Goal: Transaction & Acquisition: Purchase product/service

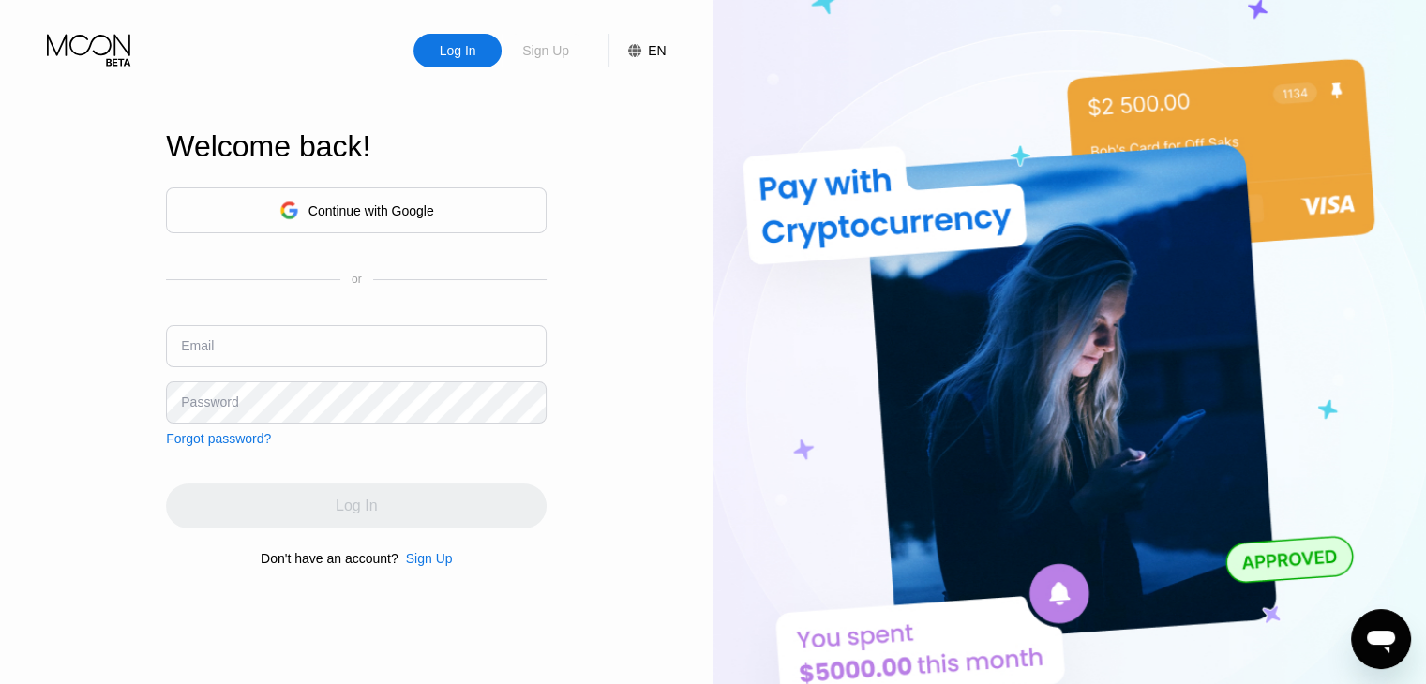
click at [551, 59] on div "Sign Up" at bounding box center [545, 50] width 51 height 19
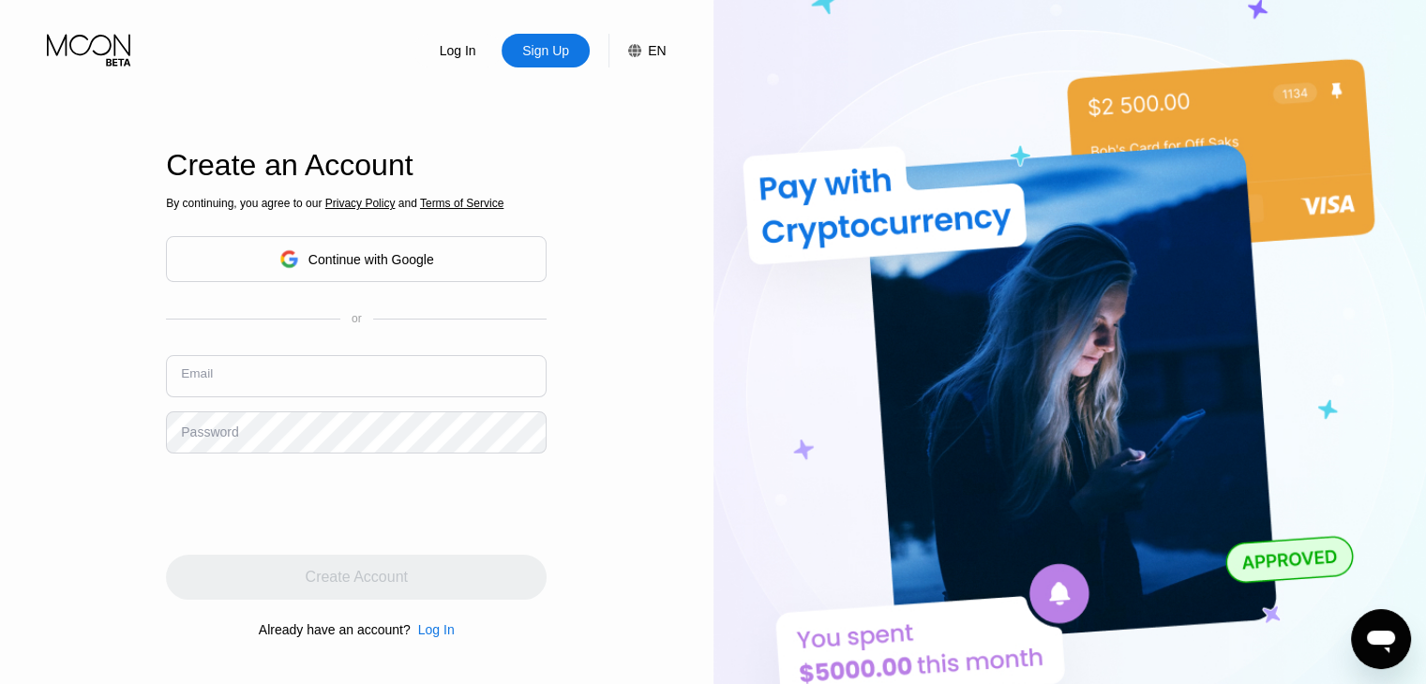
click at [222, 378] on input "text" at bounding box center [356, 376] width 381 height 42
type input "[EMAIL_ADDRESS][DOMAIN_NAME]"
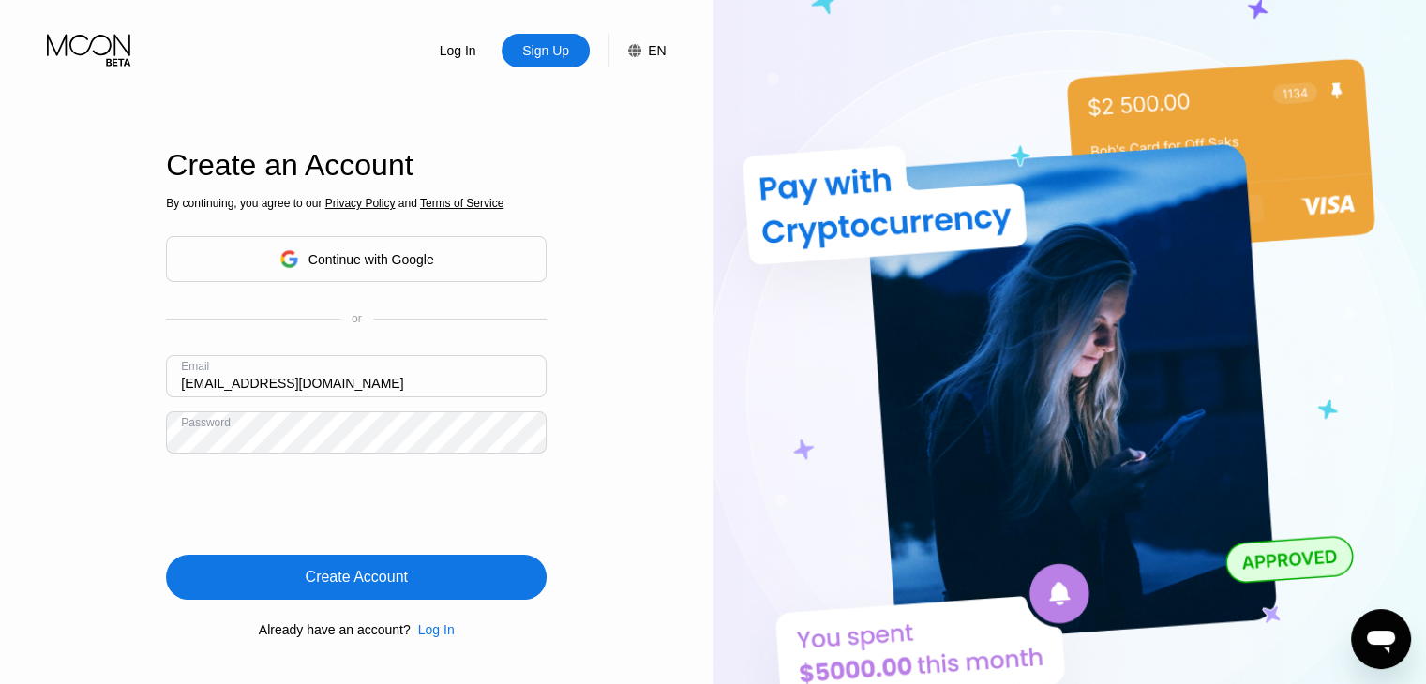
click at [361, 584] on div "Create Account" at bounding box center [357, 577] width 102 height 19
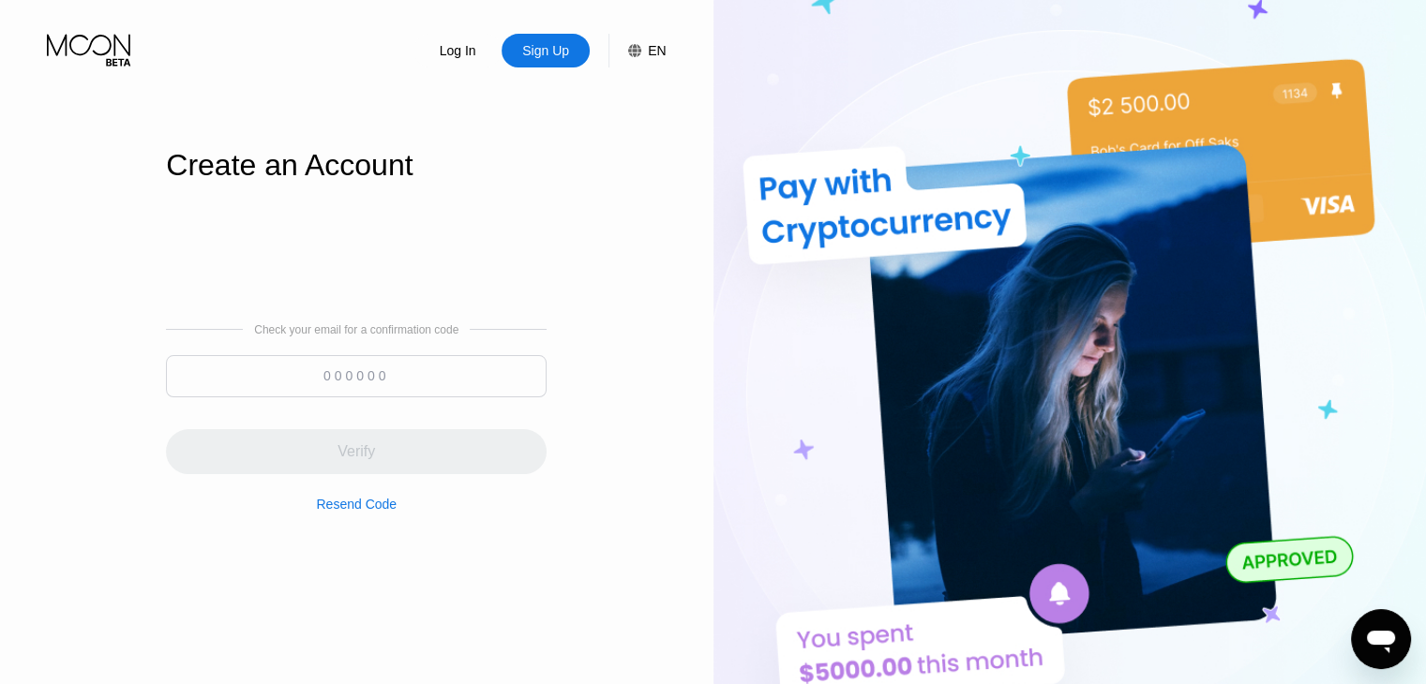
click at [369, 378] on input at bounding box center [356, 376] width 381 height 42
paste input "383715"
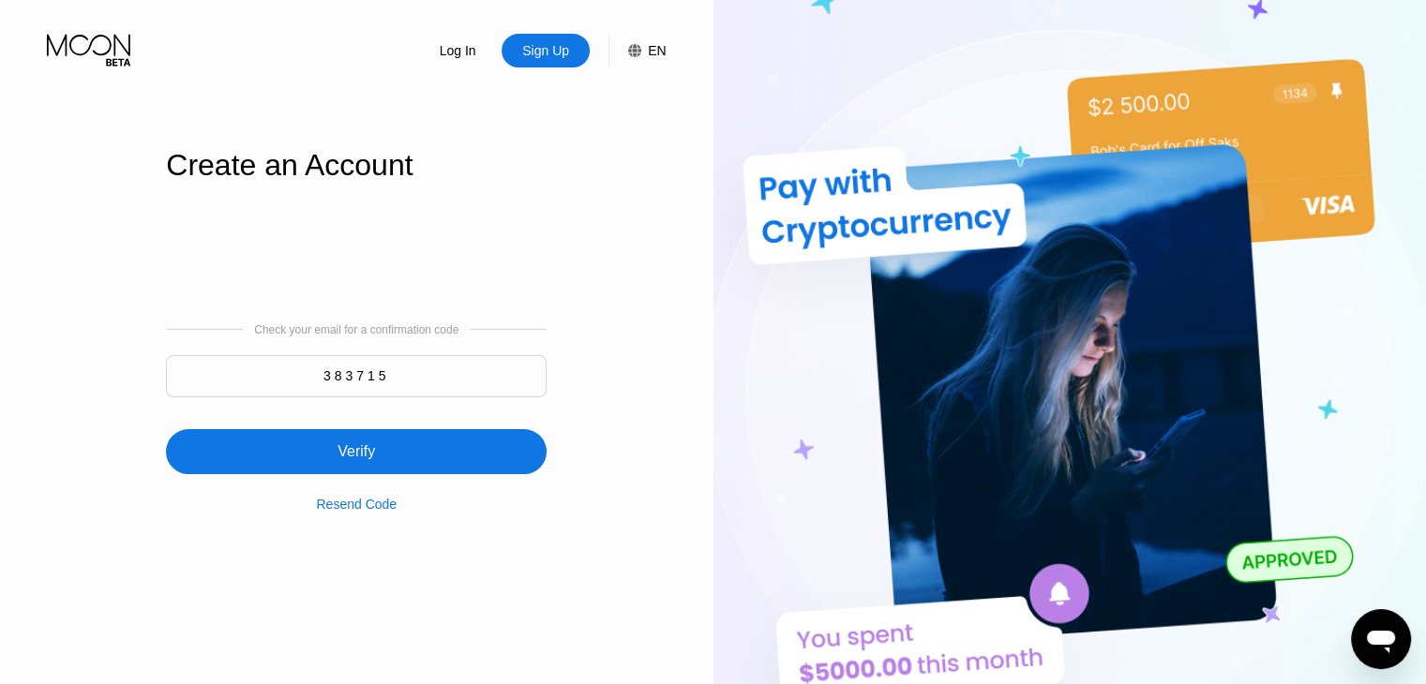
type input "383715"
click at [389, 464] on div "Verify" at bounding box center [356, 451] width 381 height 45
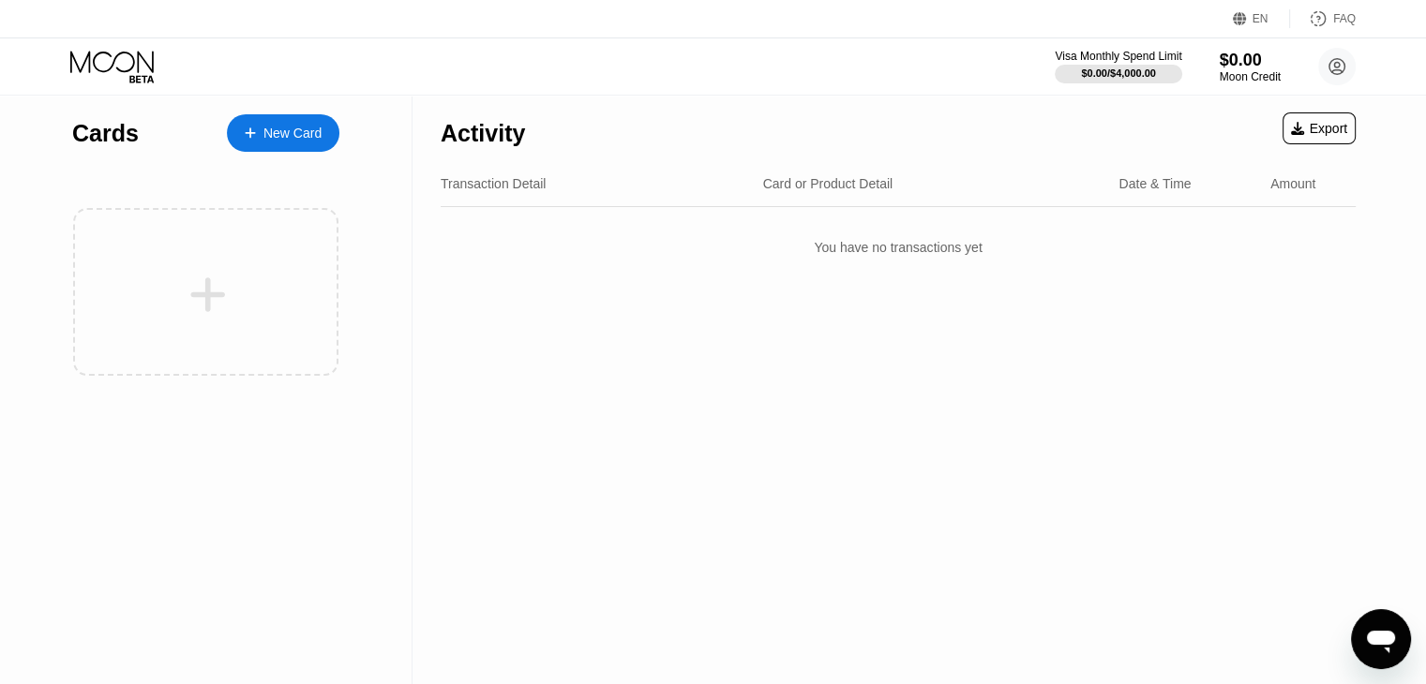
click at [811, 396] on div "Activity Export Transaction Detail Card or Product Detail Date & Time Amount Yo…" at bounding box center [897, 390] width 971 height 589
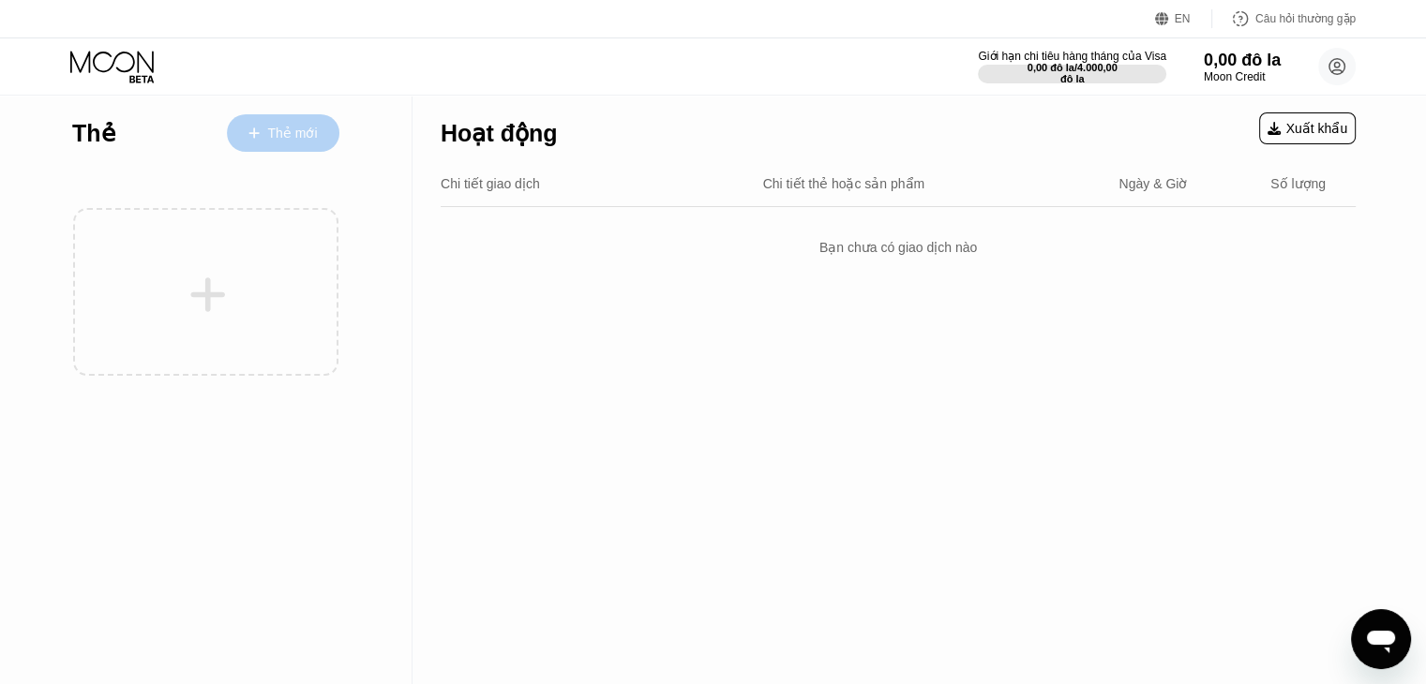
click at [277, 131] on font "Thẻ mới" at bounding box center [293, 133] width 50 height 15
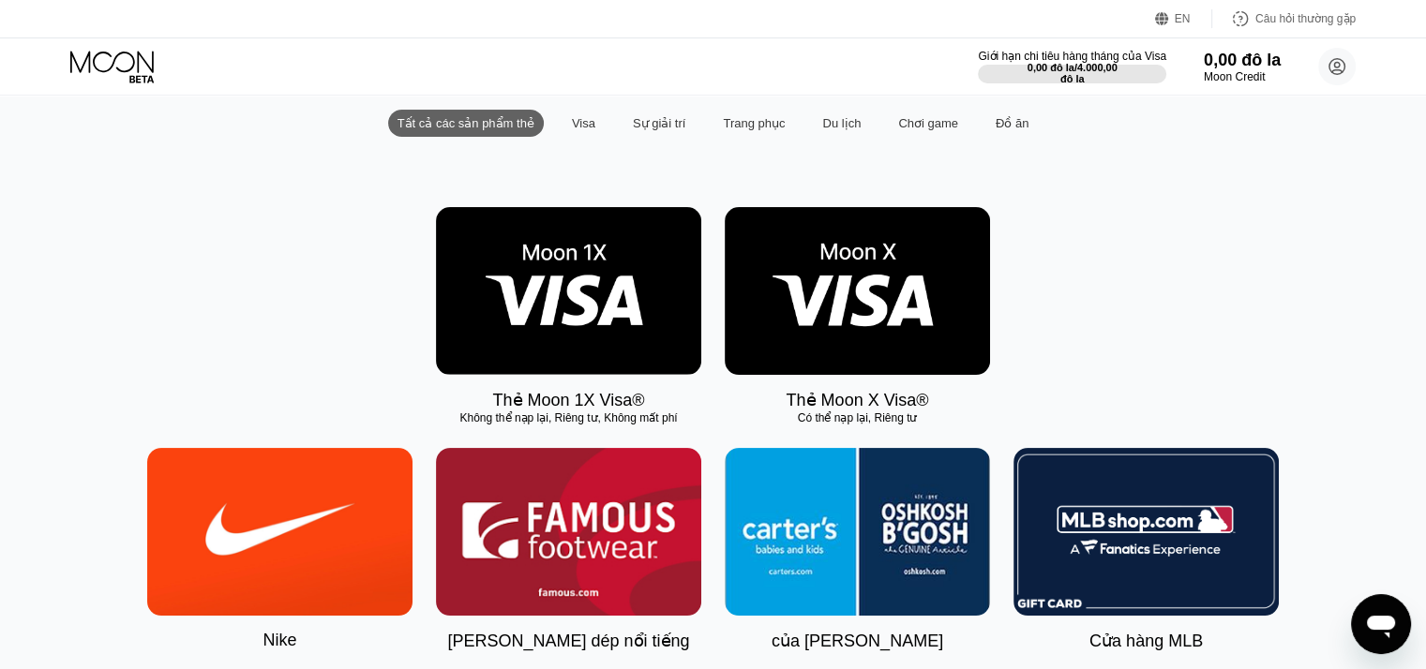
scroll to position [187, 0]
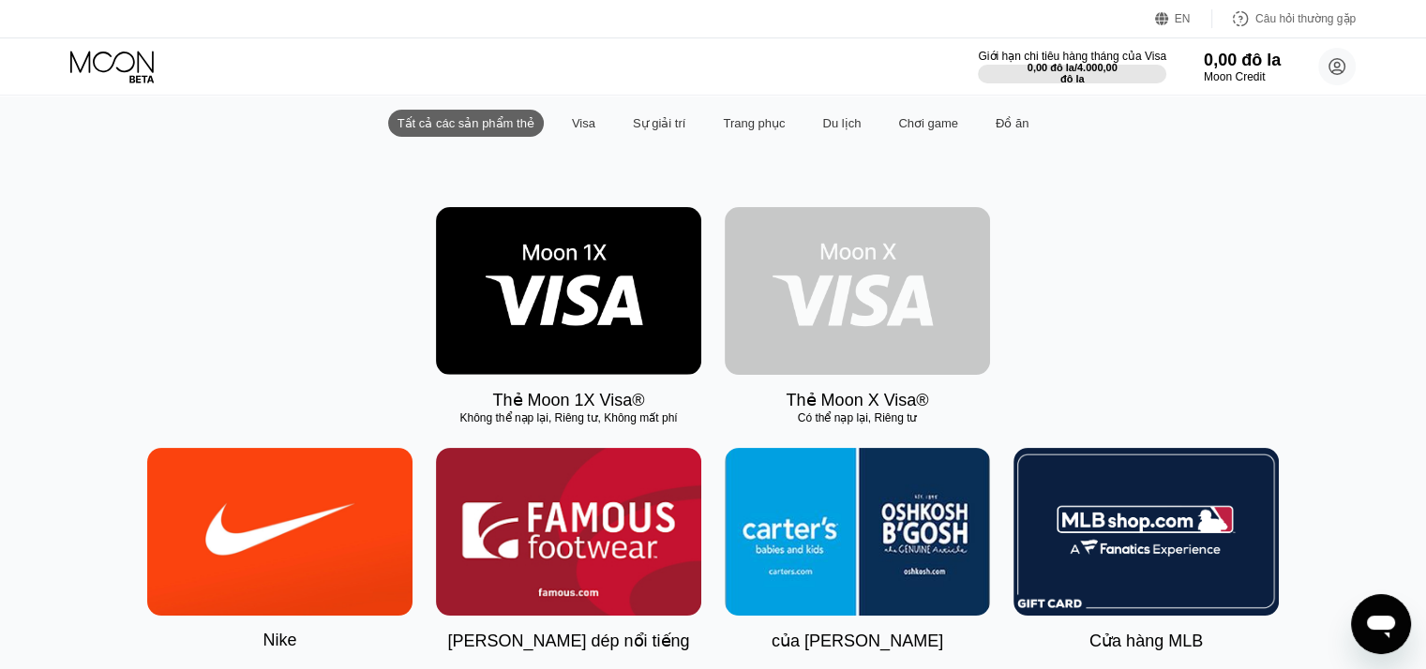
click at [877, 352] on img at bounding box center [857, 291] width 265 height 168
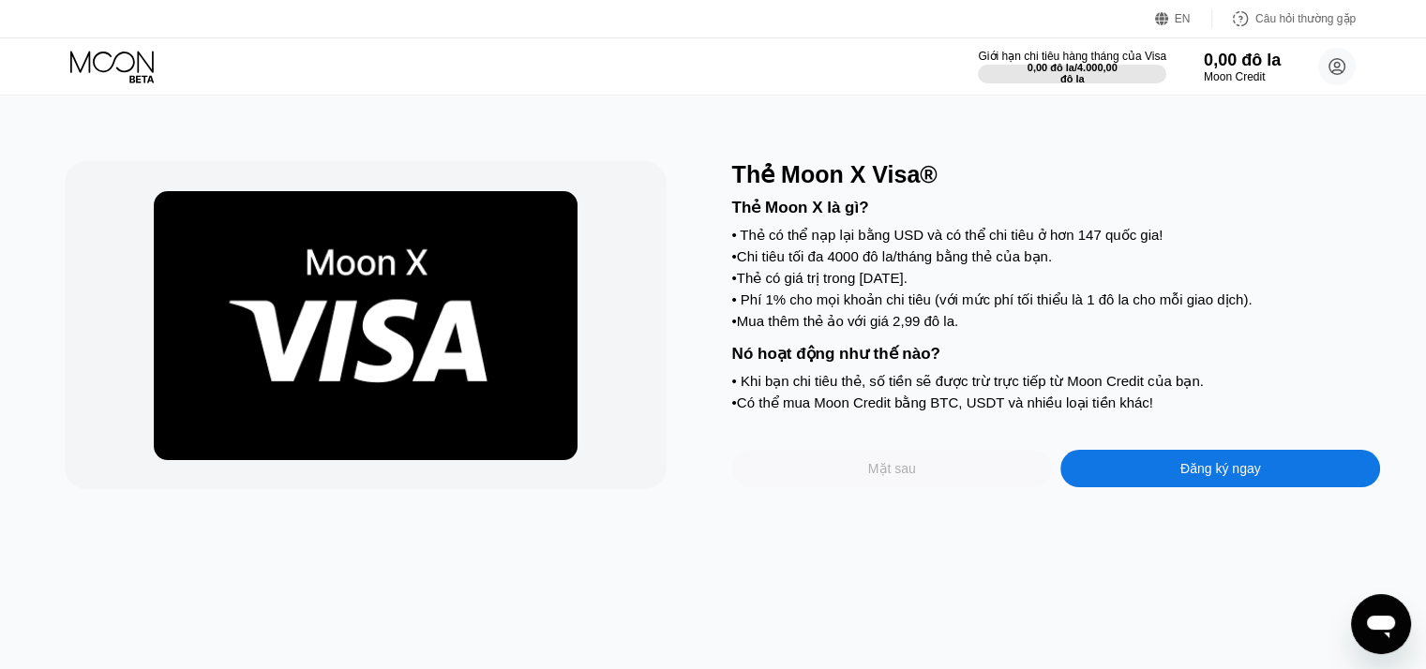
click at [905, 476] on font "Mặt sau" at bounding box center [892, 468] width 48 height 15
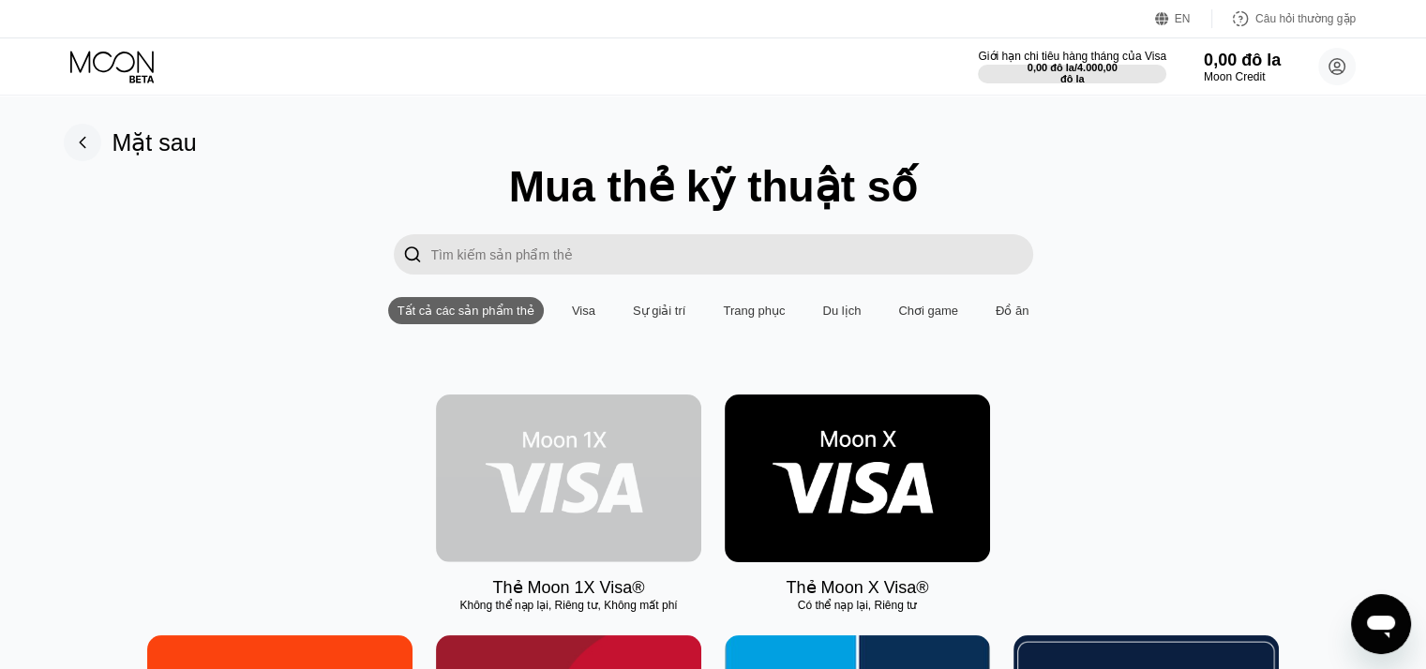
click at [584, 499] on img at bounding box center [568, 479] width 265 height 168
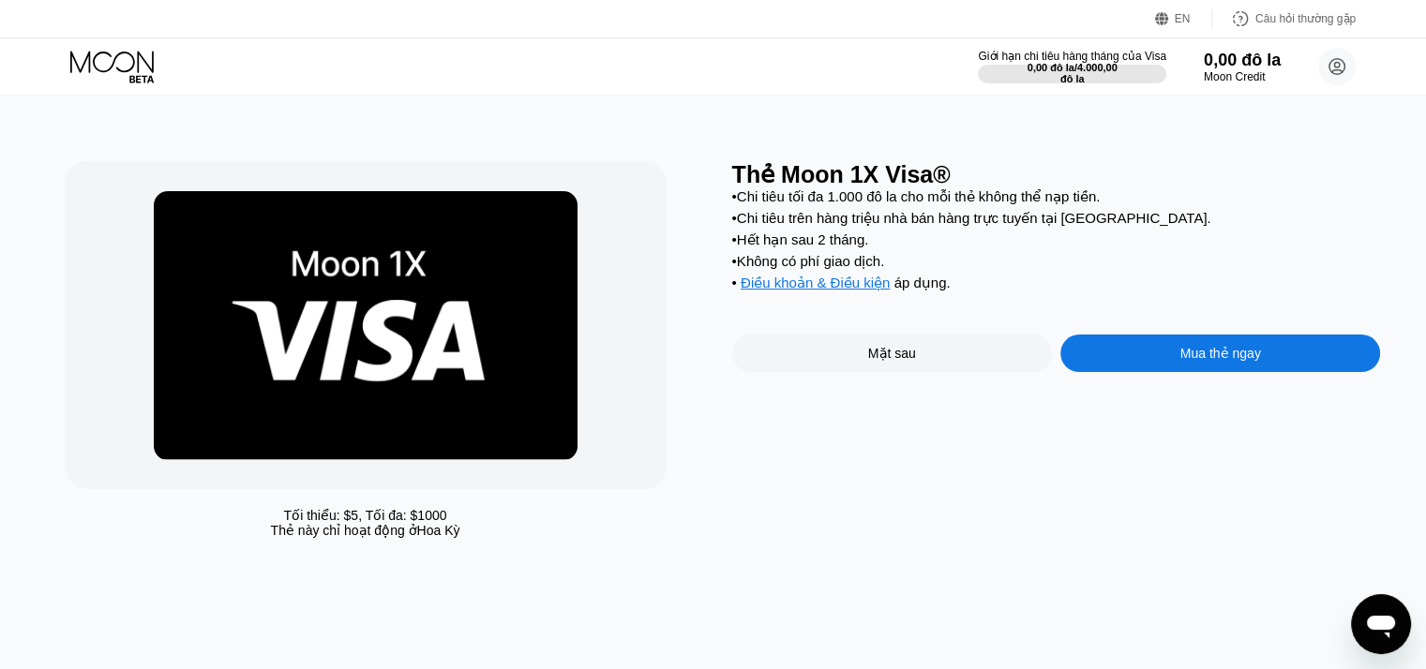
click at [876, 372] on div "Mặt sau" at bounding box center [892, 353] width 320 height 37
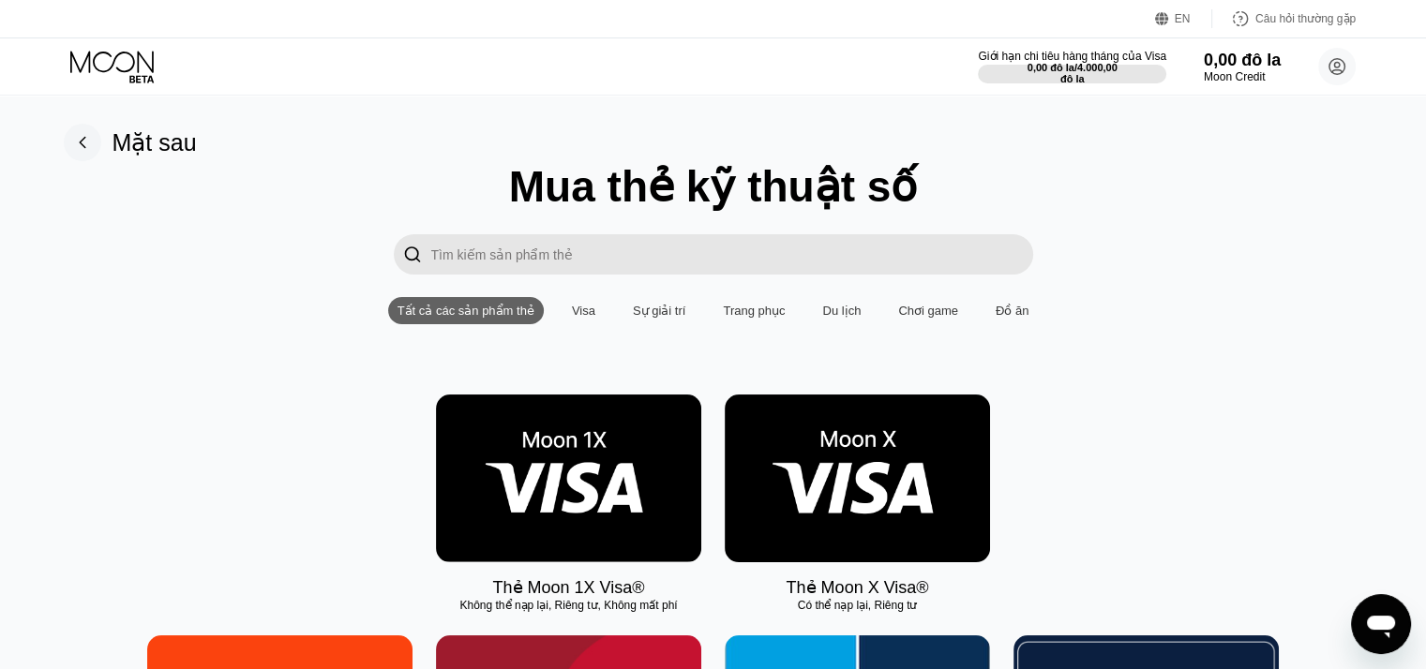
click at [1331, 63] on circle at bounding box center [1336, 66] width 37 height 37
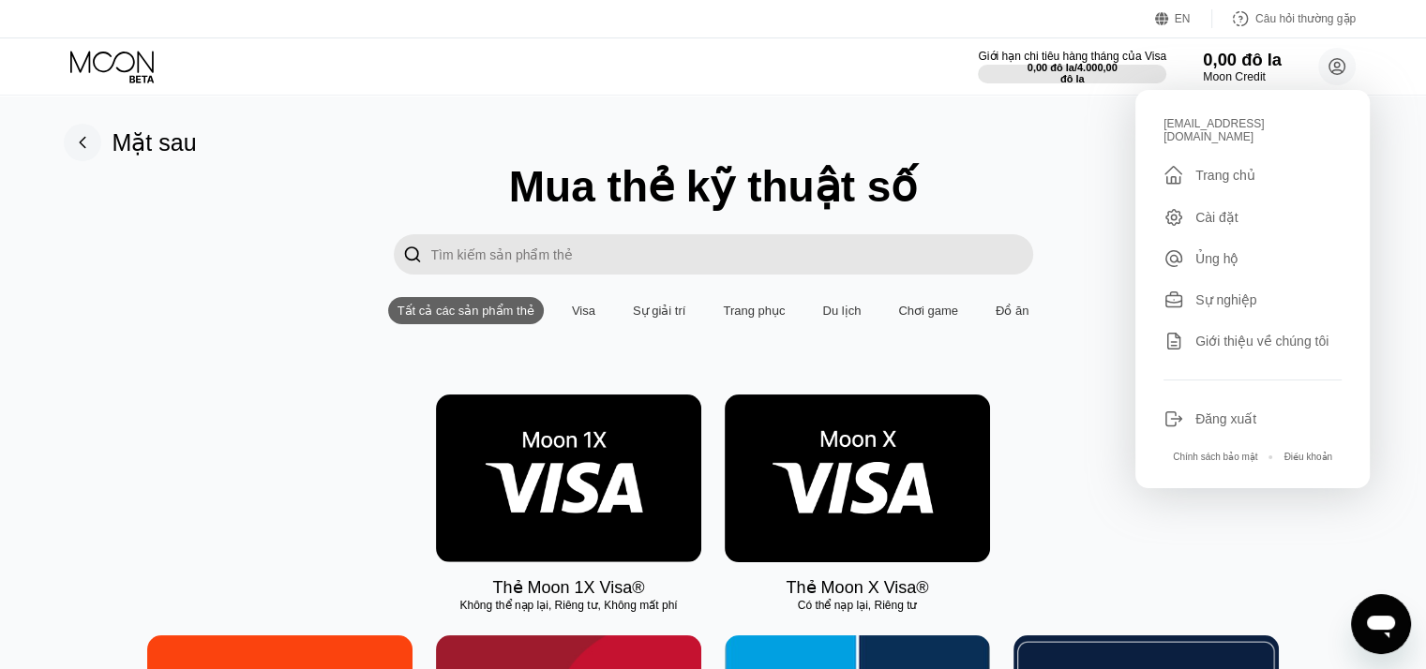
click at [1250, 73] on font "Moon Credit" at bounding box center [1234, 76] width 63 height 13
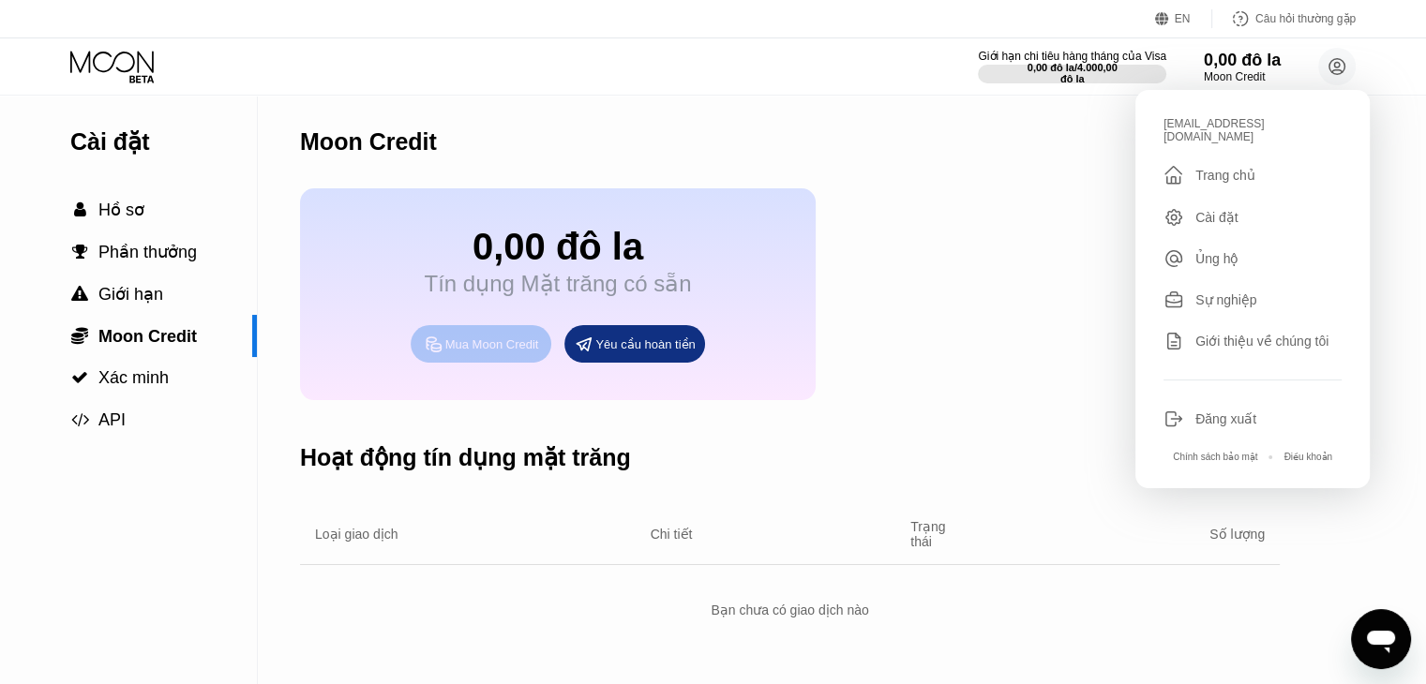
click at [494, 352] on font "Mua Moon Credit" at bounding box center [492, 344] width 94 height 14
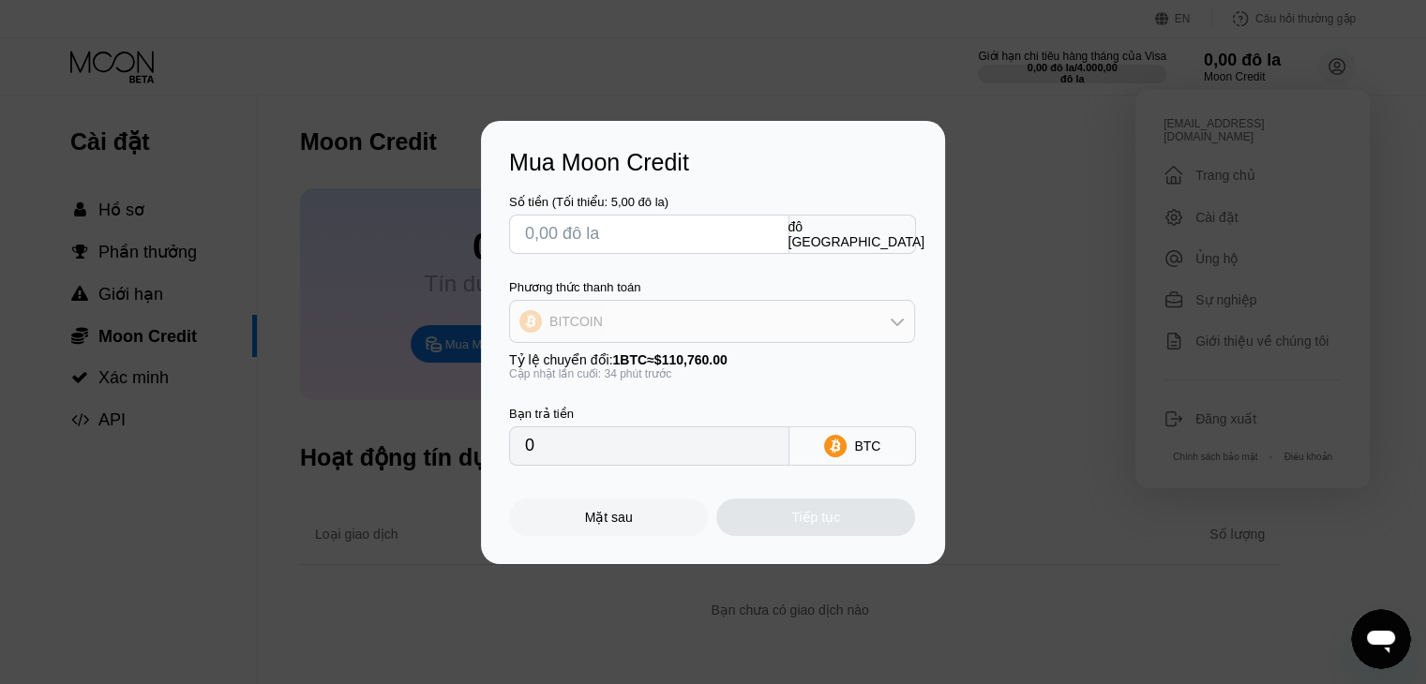
click at [896, 322] on icon at bounding box center [897, 321] width 15 height 15
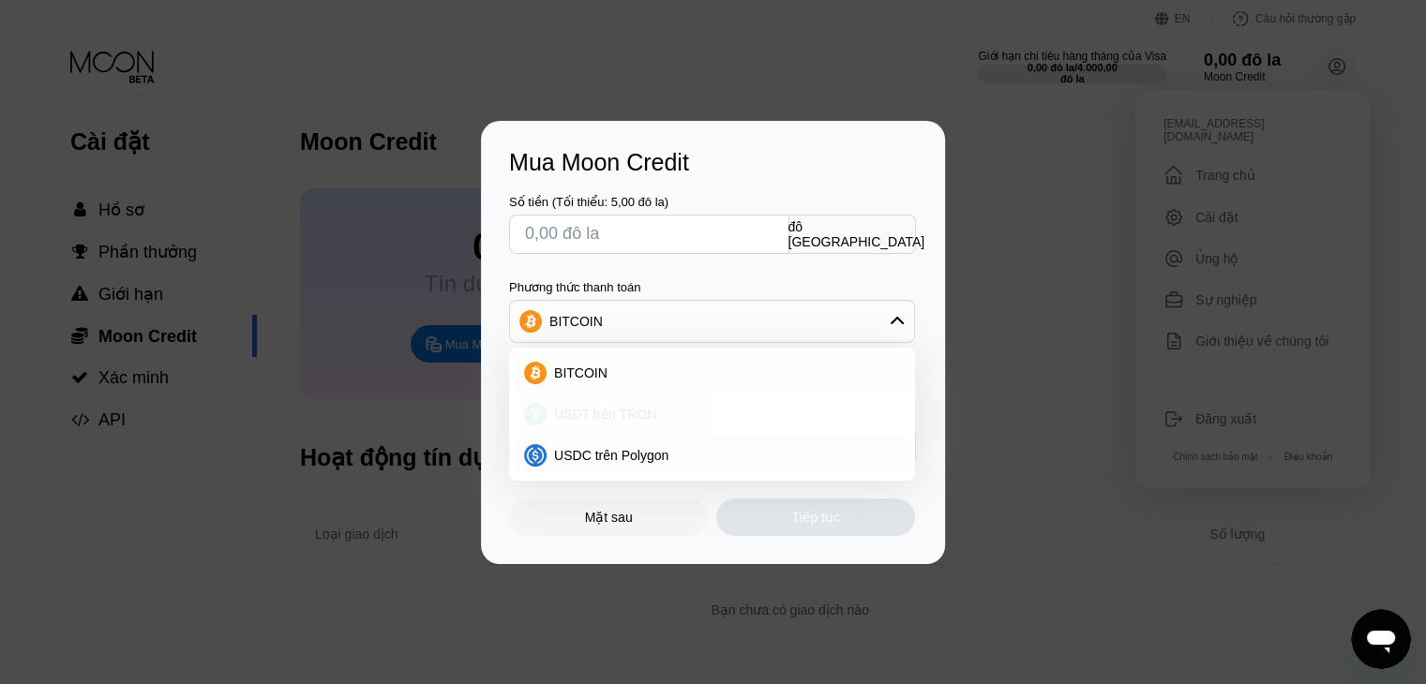
click at [671, 416] on div "USDT trên TRON" at bounding box center [722, 414] width 353 height 15
type input "0.00"
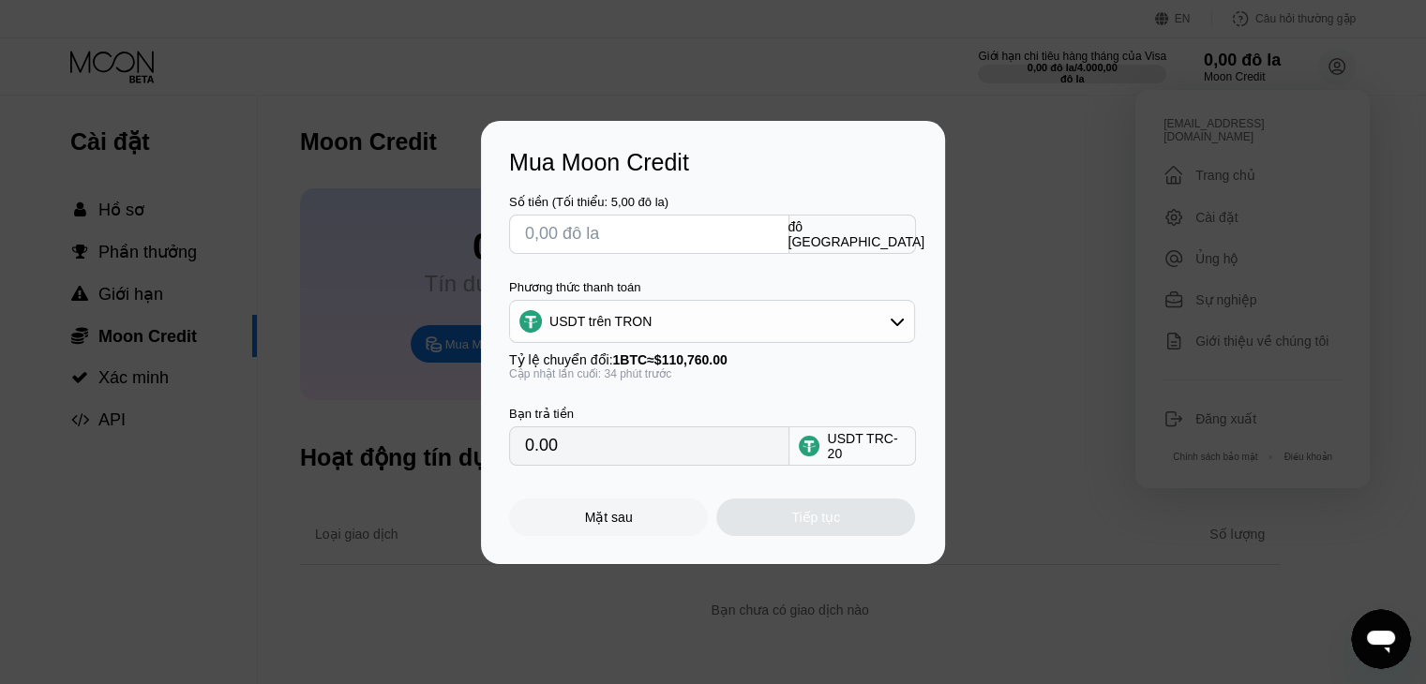
click at [582, 232] on input "text" at bounding box center [649, 234] width 248 height 37
type input "$5"
type input "5.05"
type input "$5"
click at [841, 525] on div "Tiếp tục" at bounding box center [815, 517] width 199 height 37
